Goal: Task Accomplishment & Management: Manage account settings

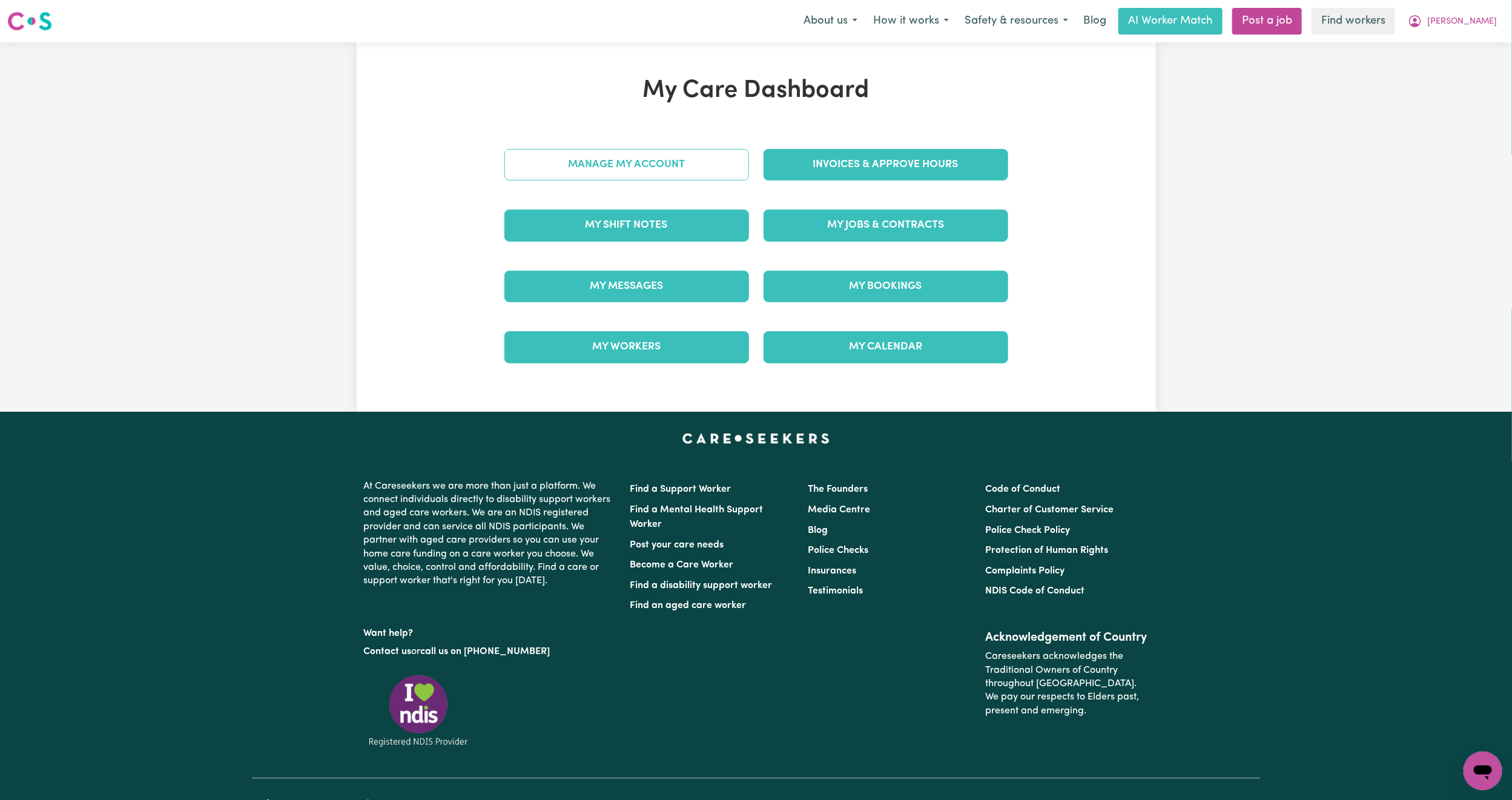
click at [658, 152] on link "Manage My Account" at bounding box center [627, 165] width 245 height 32
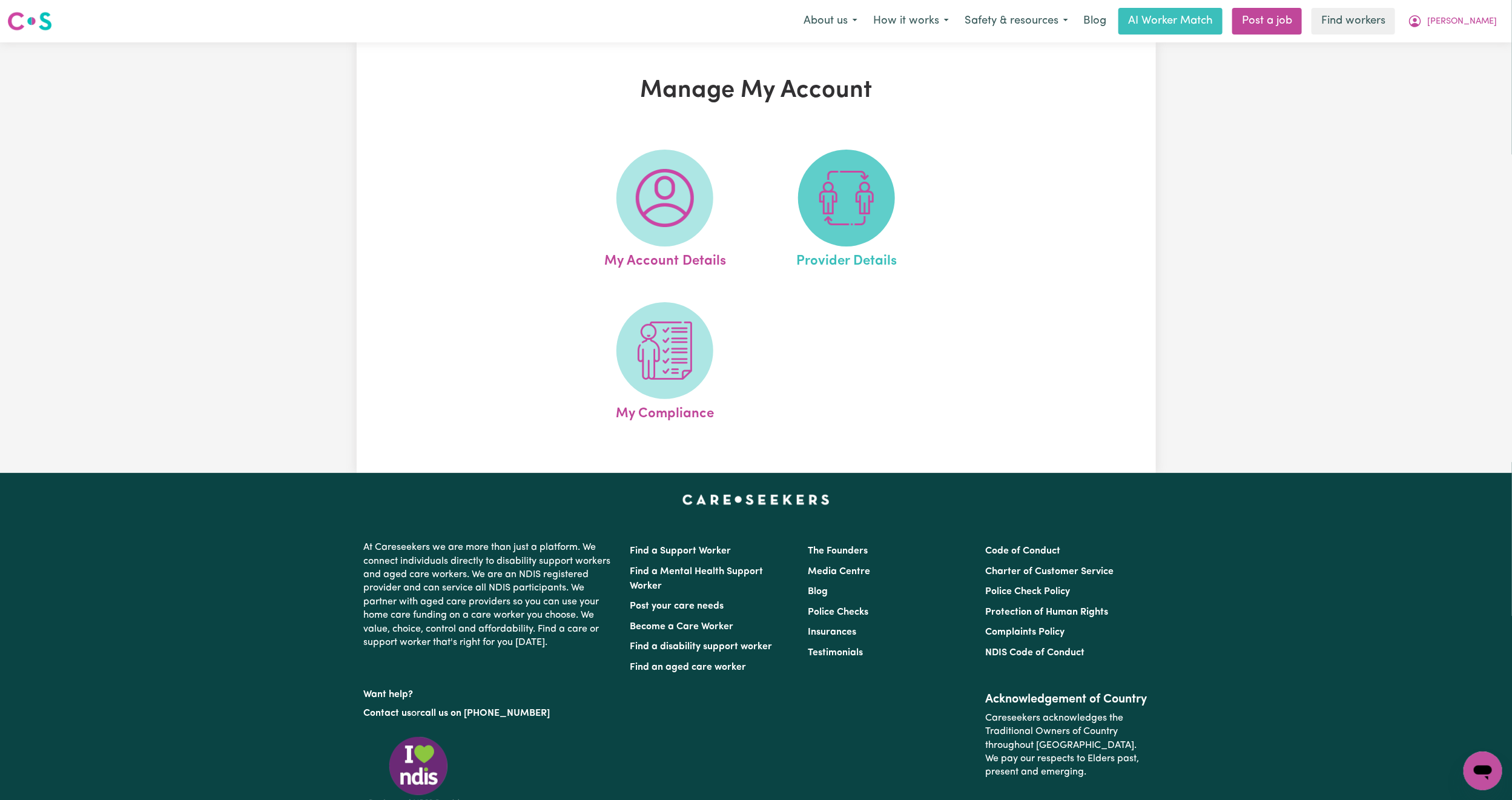
click at [859, 209] on img at bounding box center [846, 198] width 58 height 58
select select "NDIS_FUNDING_SELF_MANAGED"
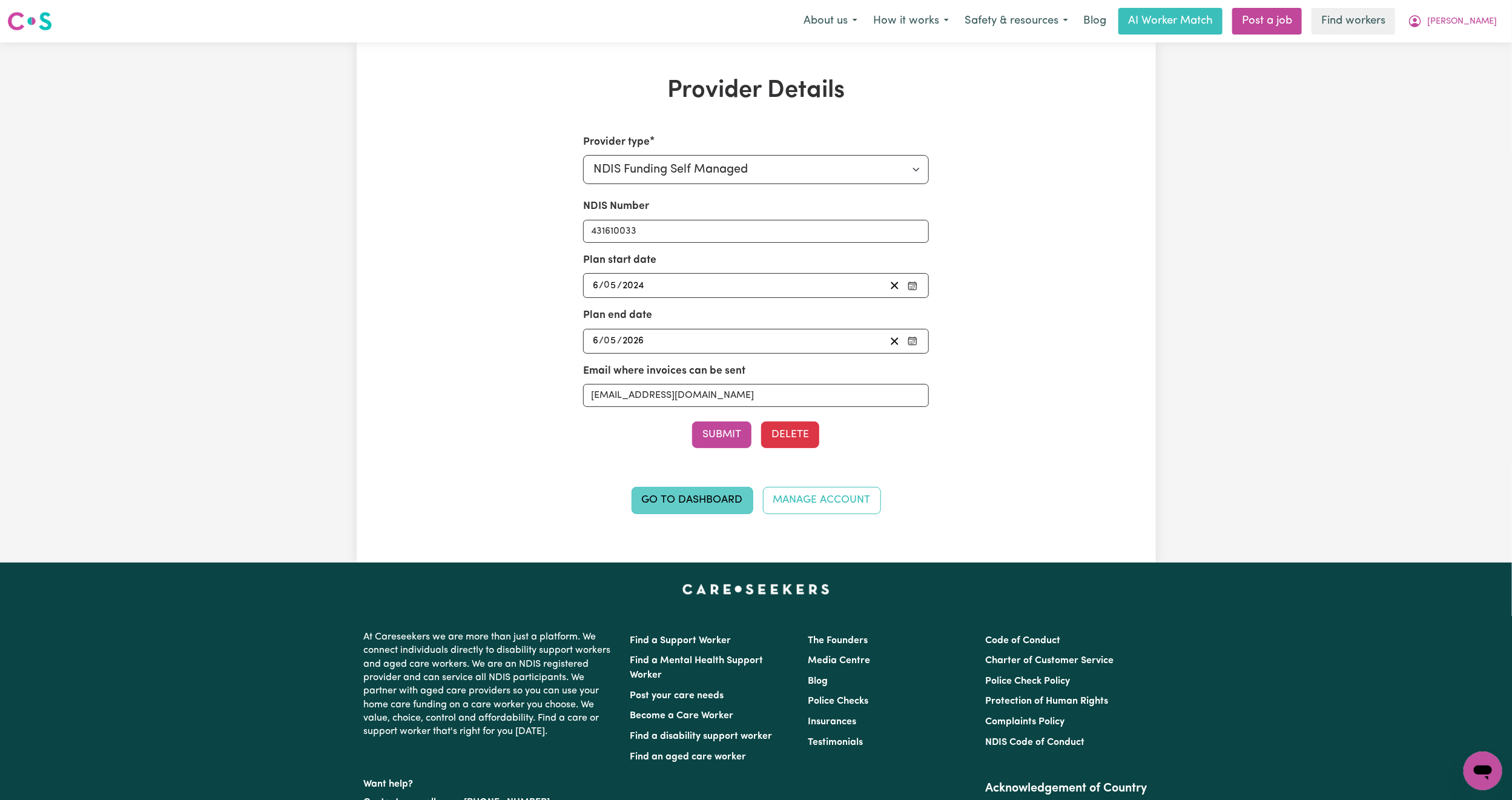
click at [678, 500] on link "Go to Dashboard" at bounding box center [693, 500] width 122 height 27
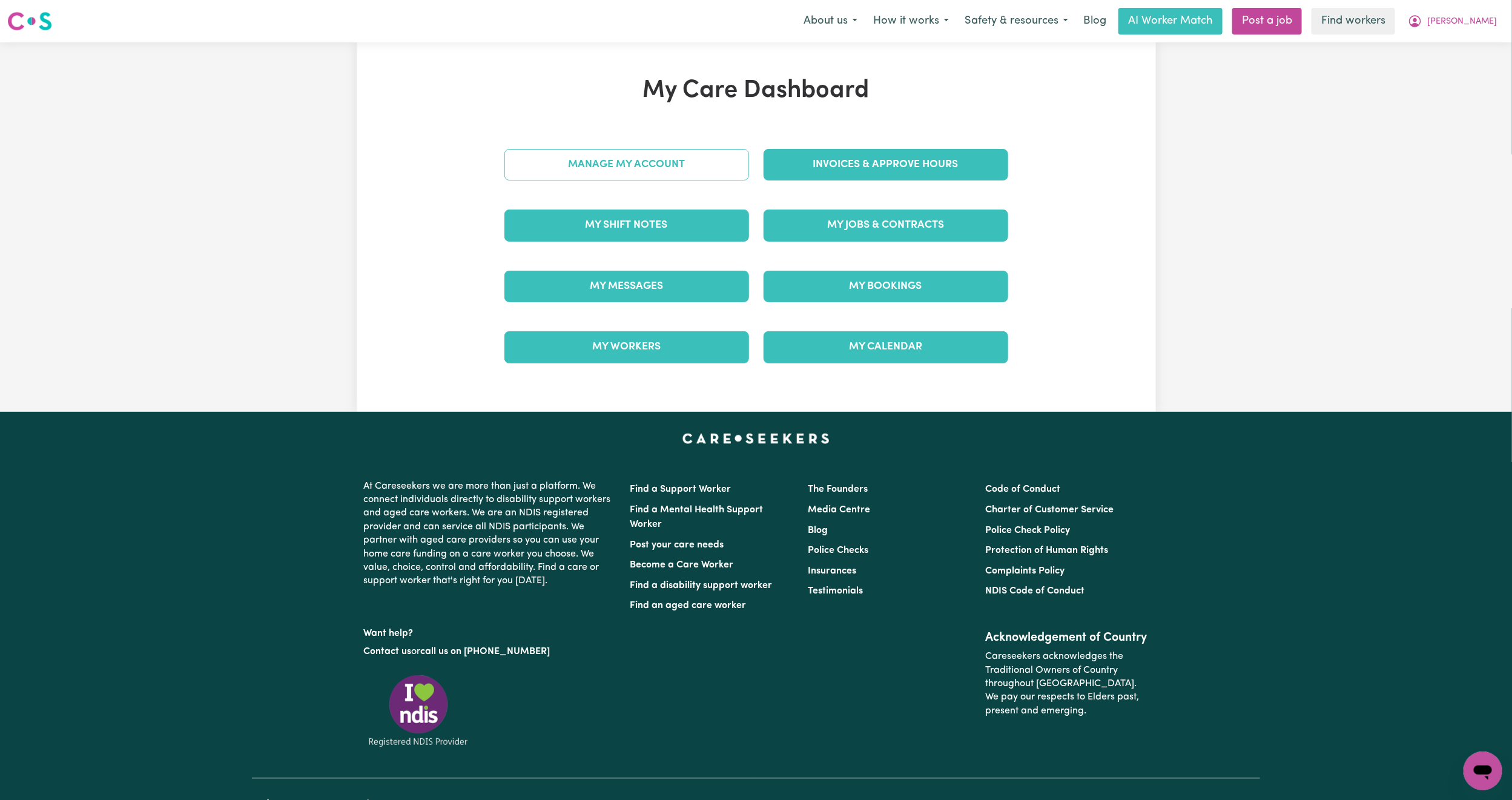
click at [663, 164] on link "Manage My Account" at bounding box center [627, 165] width 245 height 32
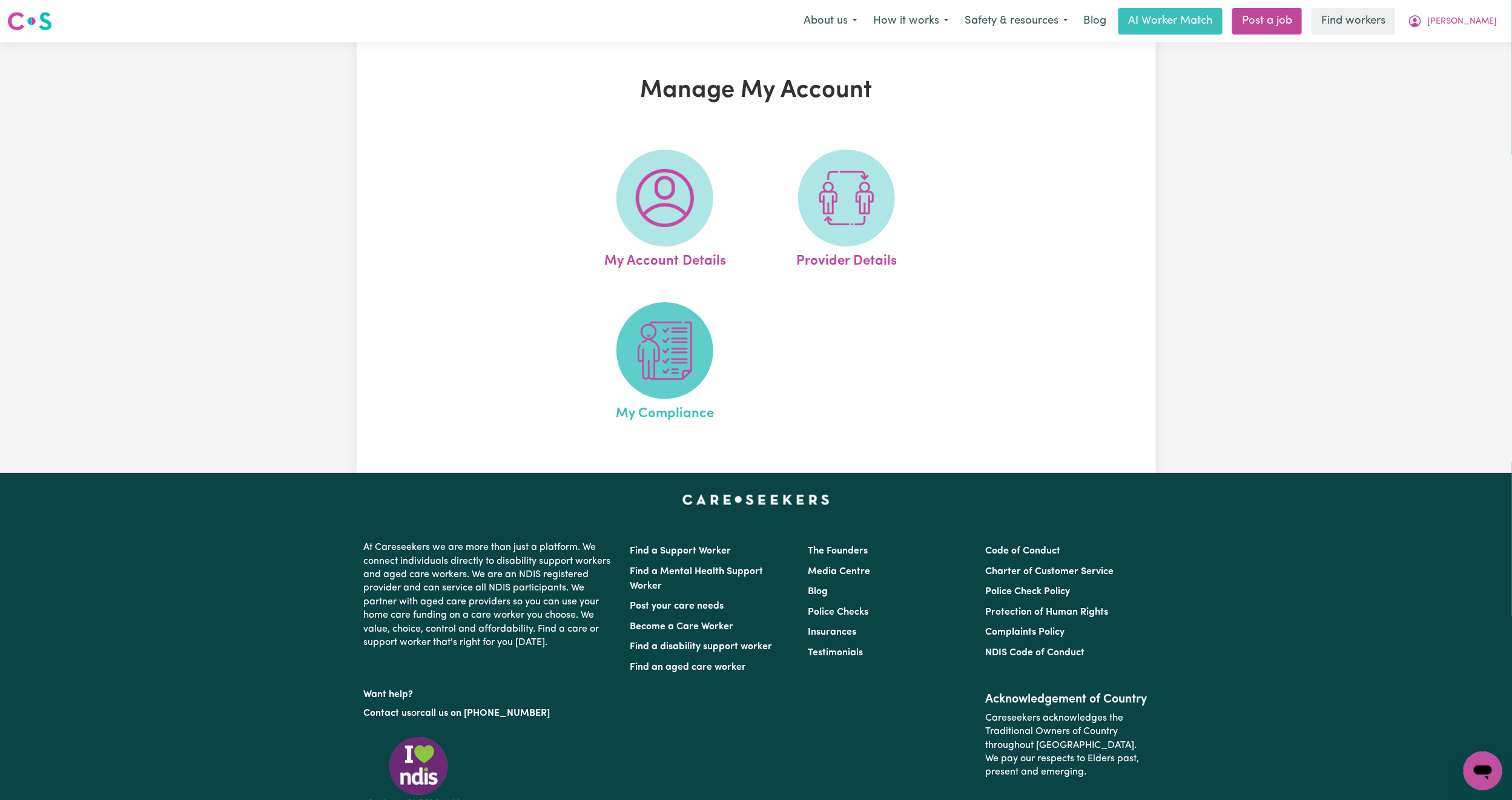
click at [653, 345] on img at bounding box center [665, 351] width 58 height 58
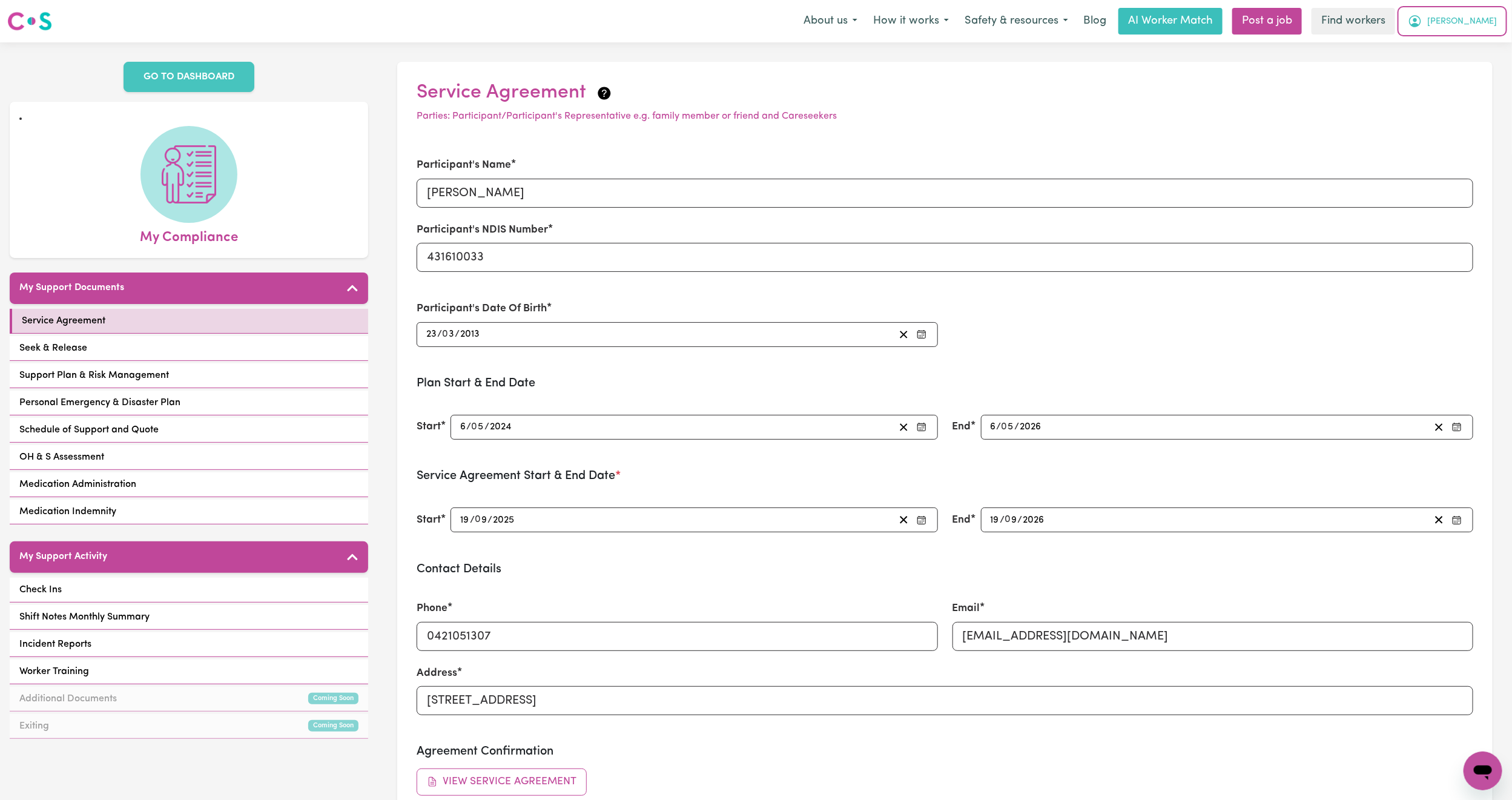
click at [1483, 25] on span "[PERSON_NAME]" at bounding box center [1462, 22] width 69 height 13
click at [1462, 44] on link "My Dashboard" at bounding box center [1456, 47] width 95 height 23
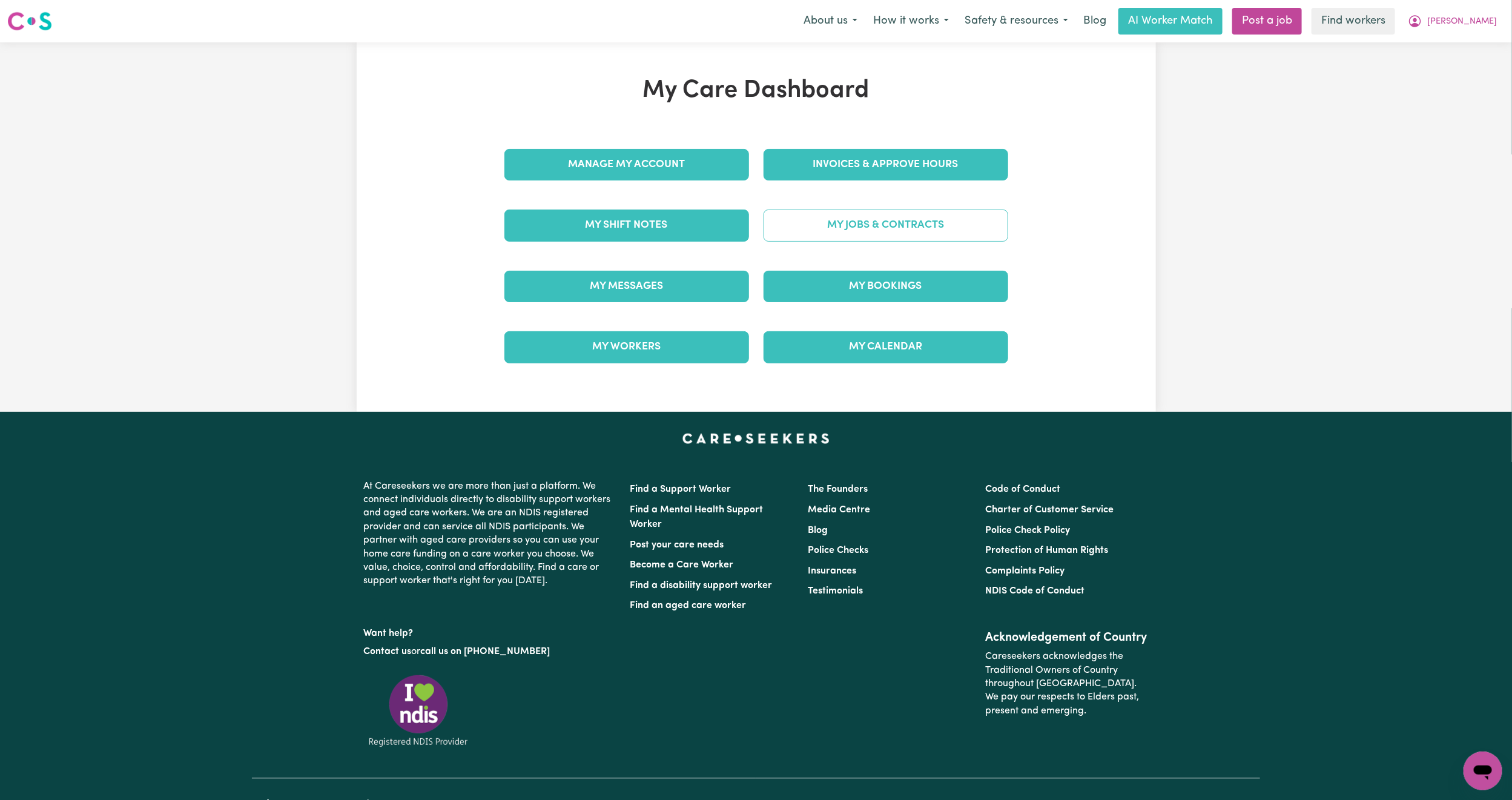
click at [829, 222] on link "My Jobs & Contracts" at bounding box center [886, 225] width 245 height 32
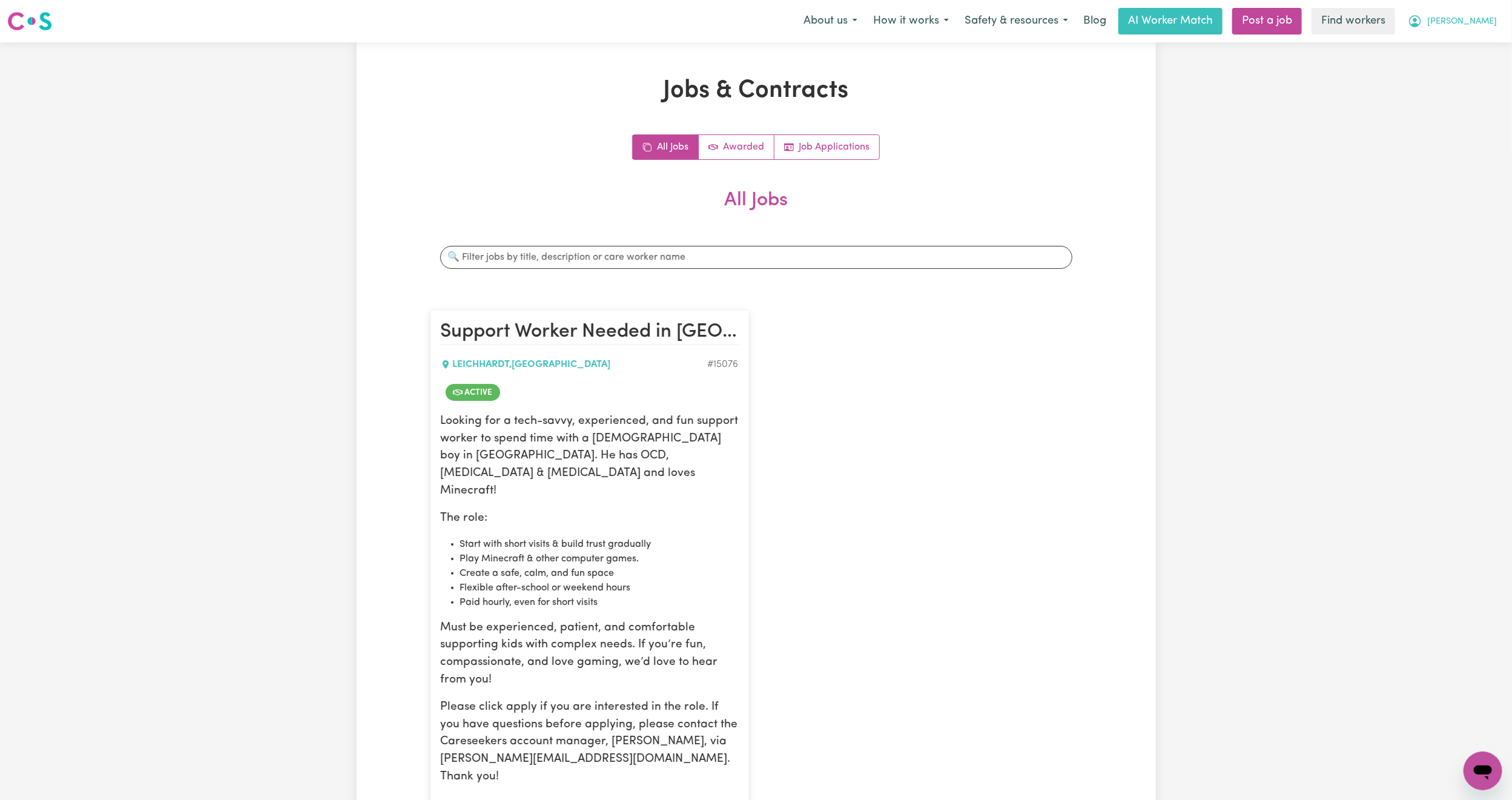
click at [1481, 32] on button "[PERSON_NAME]" at bounding box center [1452, 21] width 105 height 25
click at [1460, 45] on link "My Dashboard" at bounding box center [1456, 47] width 95 height 23
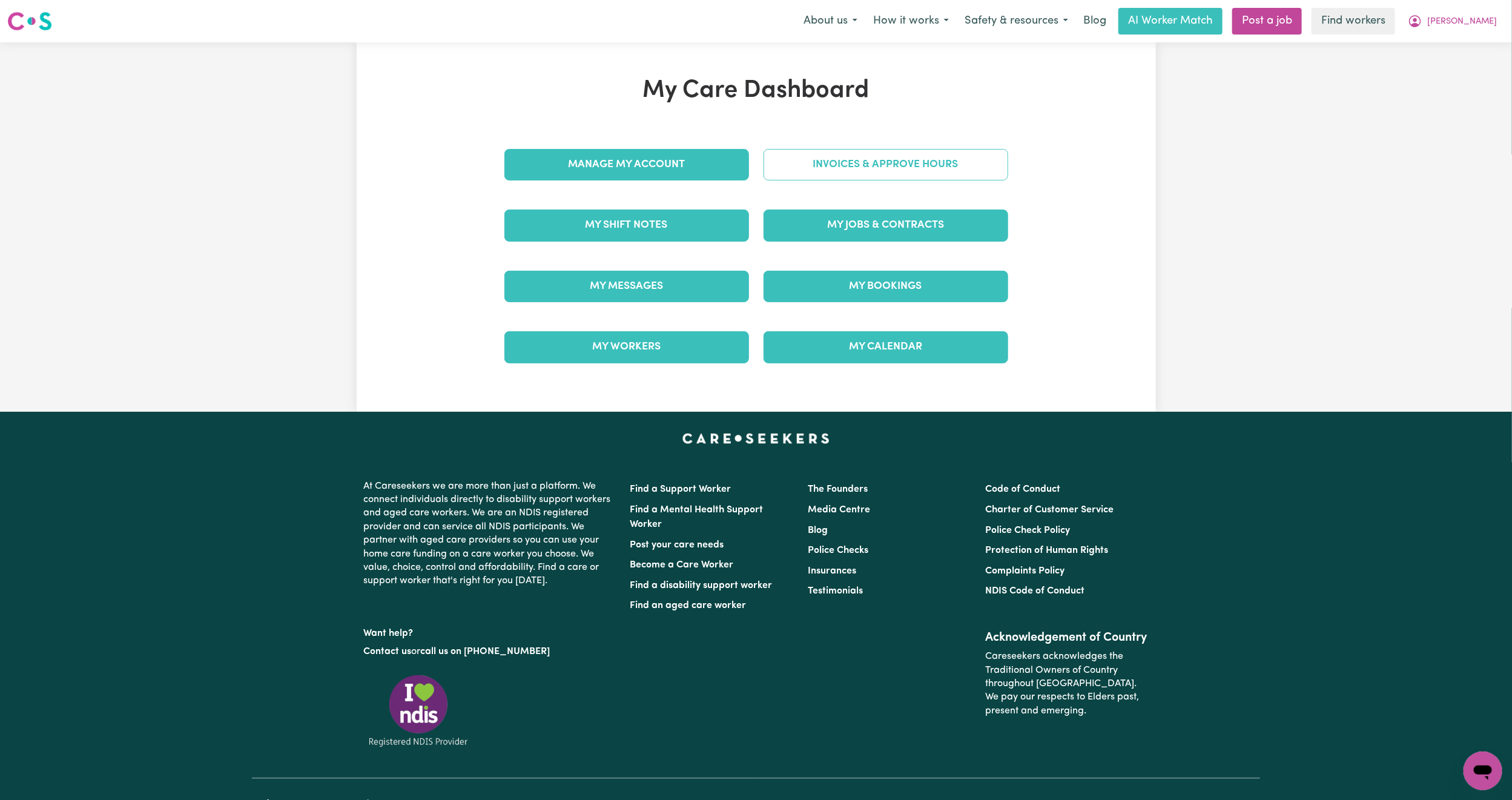
click at [792, 158] on link "Invoices & Approve Hours" at bounding box center [886, 165] width 245 height 32
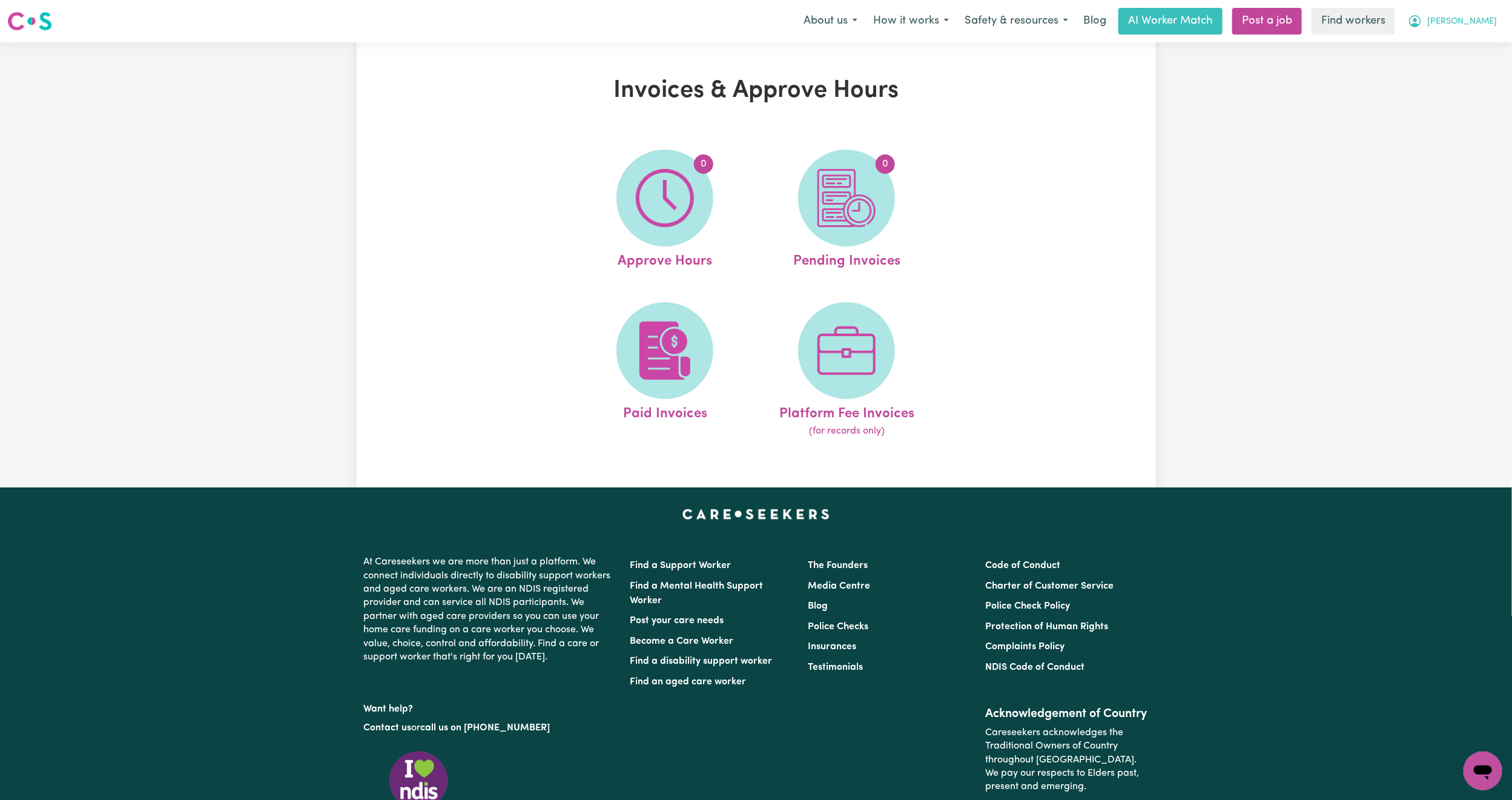
click at [1477, 30] on button "[PERSON_NAME]" at bounding box center [1452, 21] width 105 height 25
click at [1450, 62] on link "Logout" at bounding box center [1456, 70] width 95 height 23
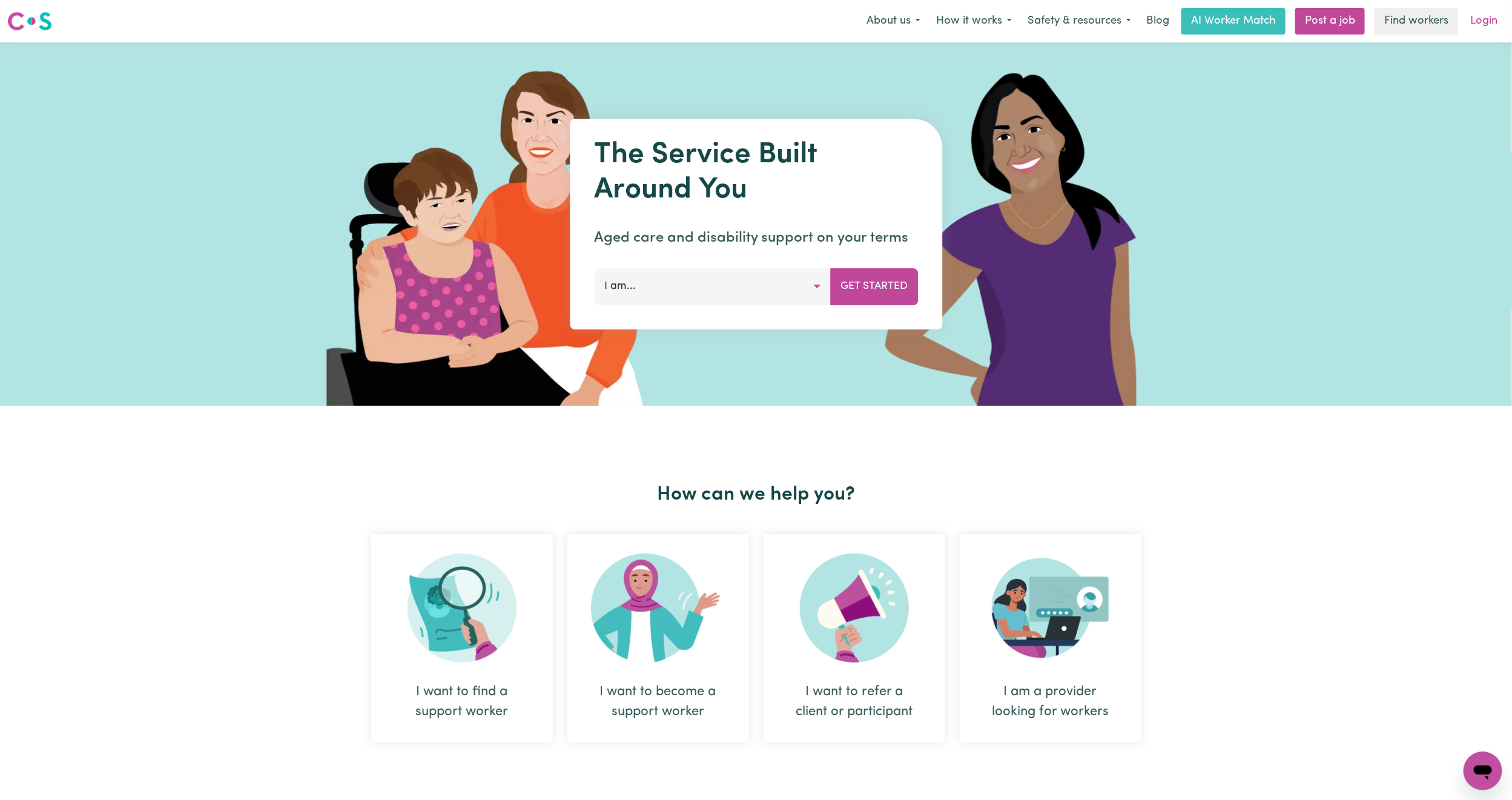
click at [1497, 17] on link "Login" at bounding box center [1484, 21] width 42 height 27
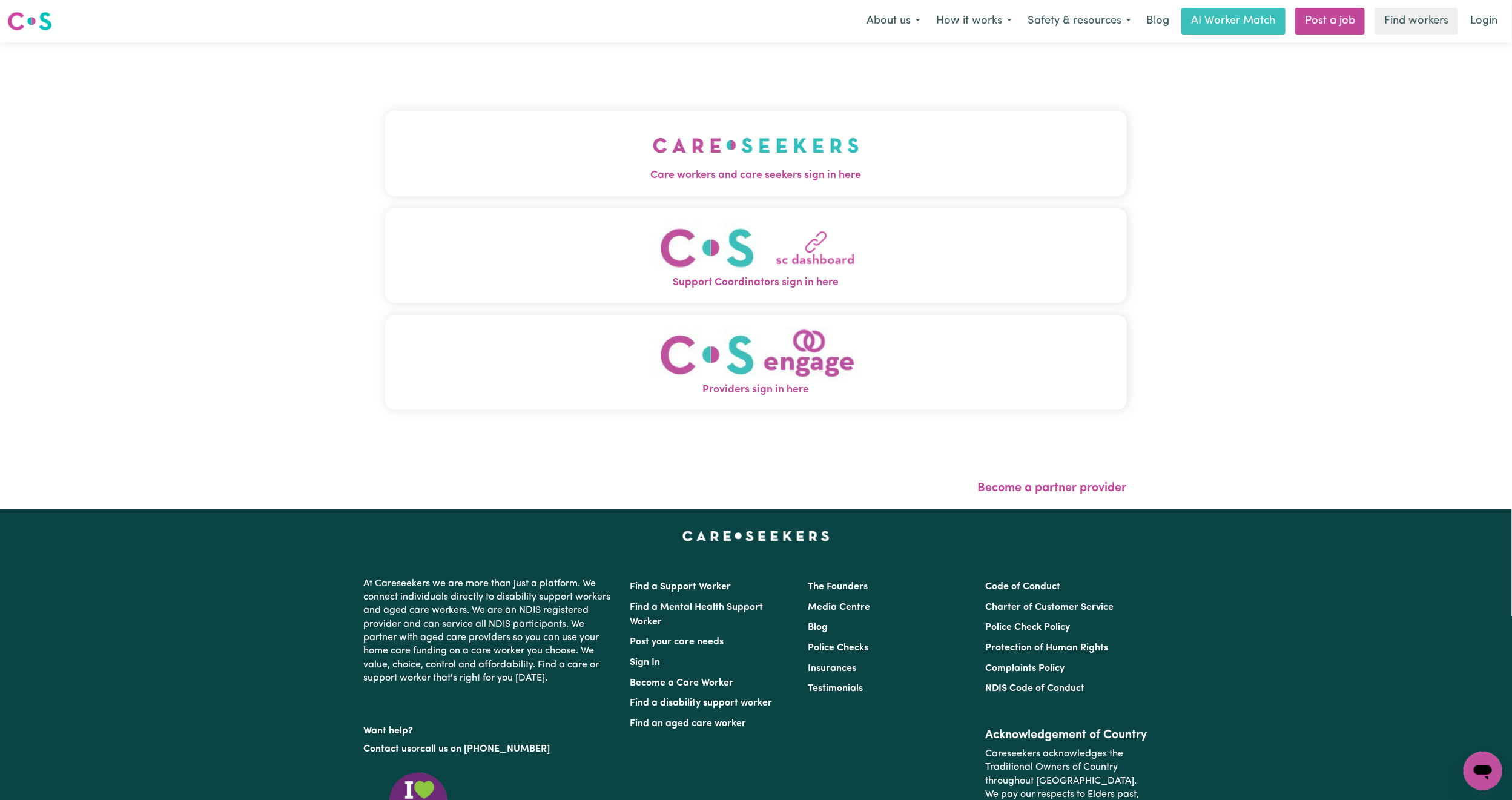
click at [653, 127] on img "Care workers and care seekers sign in here" at bounding box center [756, 145] width 206 height 45
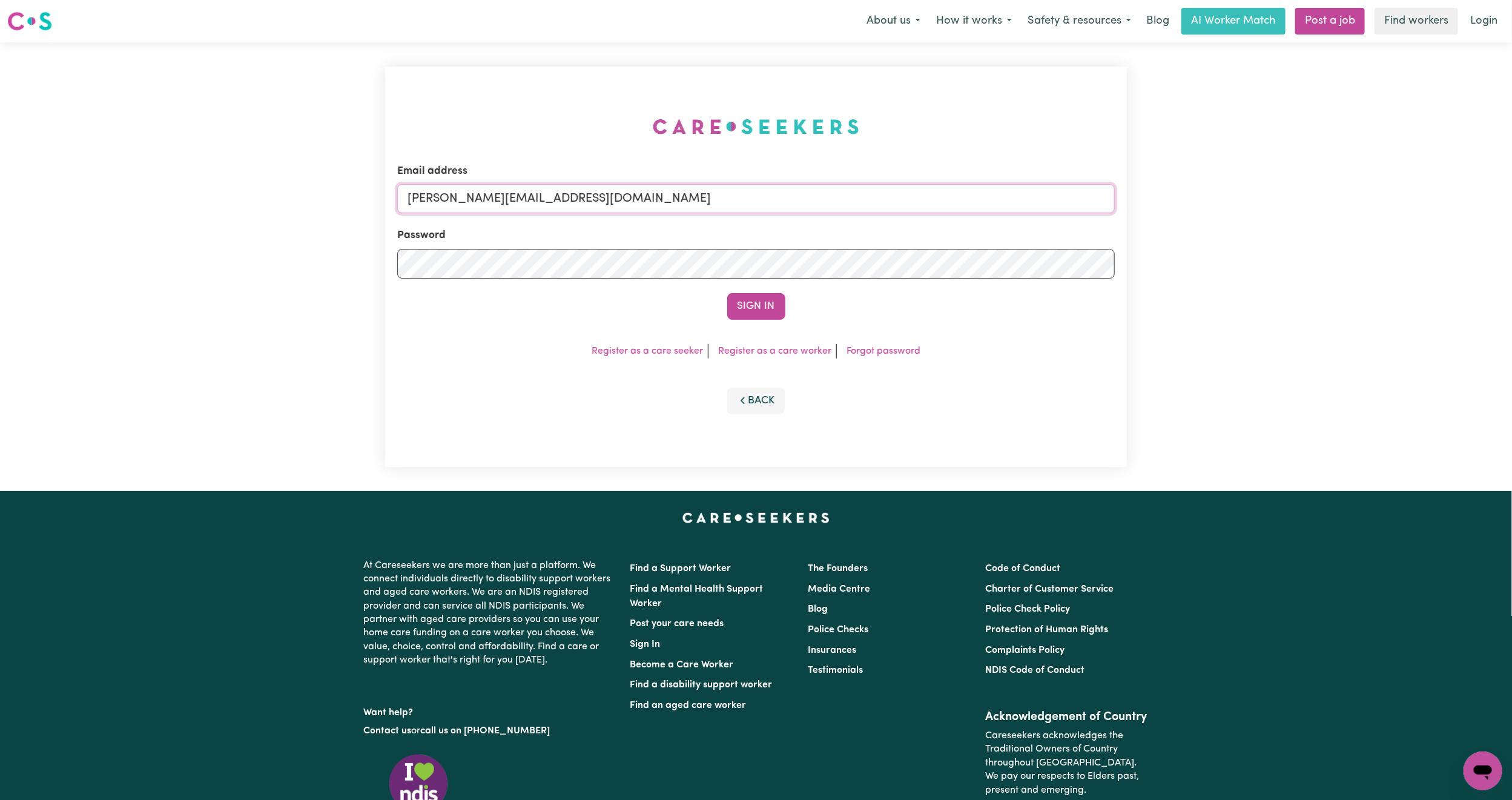
drag, startPoint x: 549, startPoint y: 195, endPoint x: 555, endPoint y: 198, distance: 6.7
click at [549, 195] on input "[PERSON_NAME][EMAIL_ADDRESS][DOMAIN_NAME]" at bounding box center [756, 198] width 718 height 29
click at [961, 252] on form "Email address [EMAIL_ADDRESS][PERSON_NAME][DOMAIN_NAME] Password Sign In" at bounding box center [756, 241] width 718 height 156
type input "[EMAIL_ADDRESS][DOMAIN_NAME]"
click at [769, 302] on button "Sign In" at bounding box center [756, 306] width 58 height 27
